Goal: Task Accomplishment & Management: Manage account settings

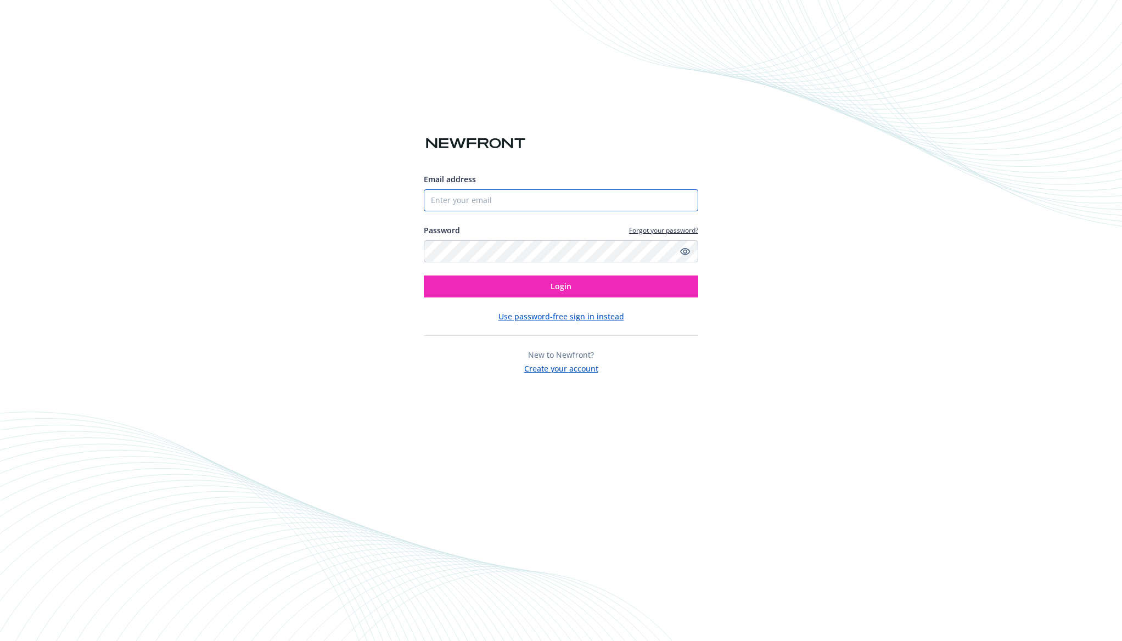
type input "[EMAIL_ADDRESS][PERSON_NAME][DOMAIN_NAME]"
click at [1083, 203] on div "Email address [EMAIL_ADDRESS][PERSON_NAME][DOMAIN_NAME] Password Forgot your pa…" at bounding box center [561, 320] width 1122 height 641
